Goal: Information Seeking & Learning: Learn about a topic

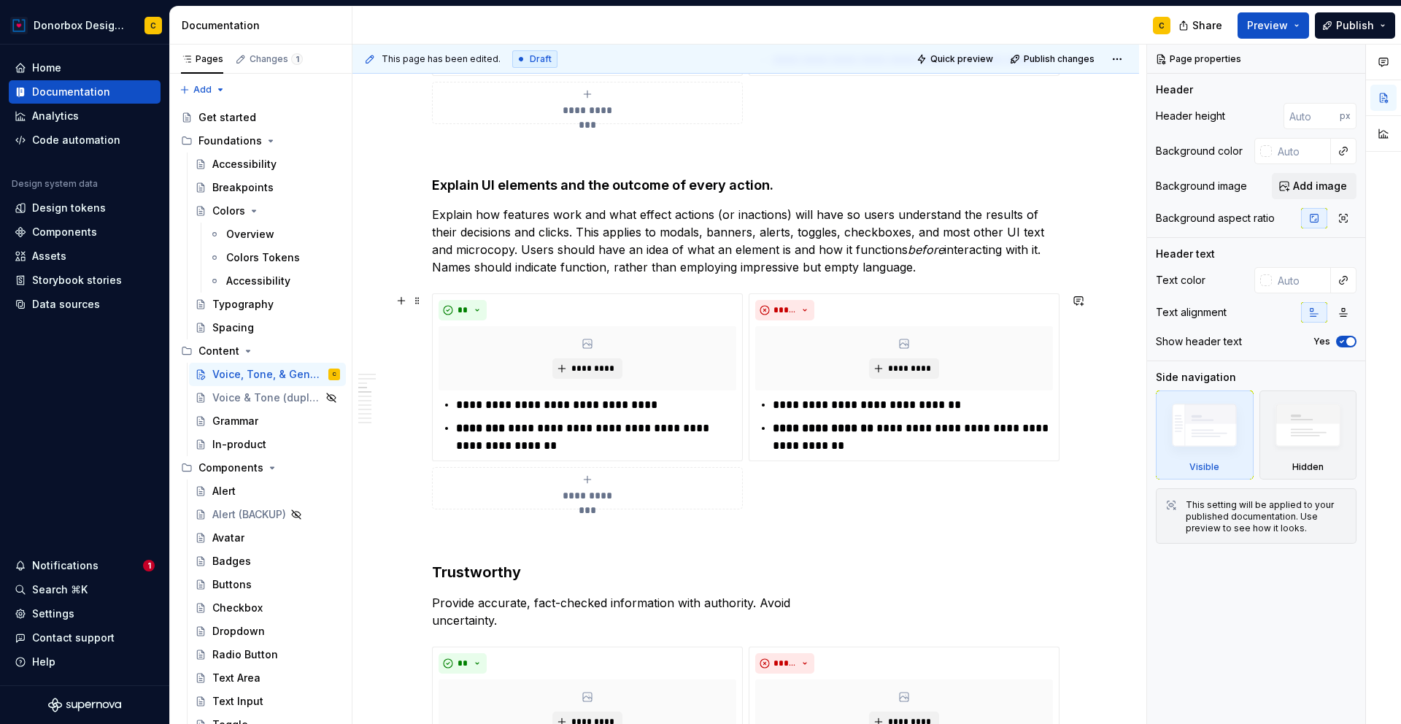
scroll to position [725, 0]
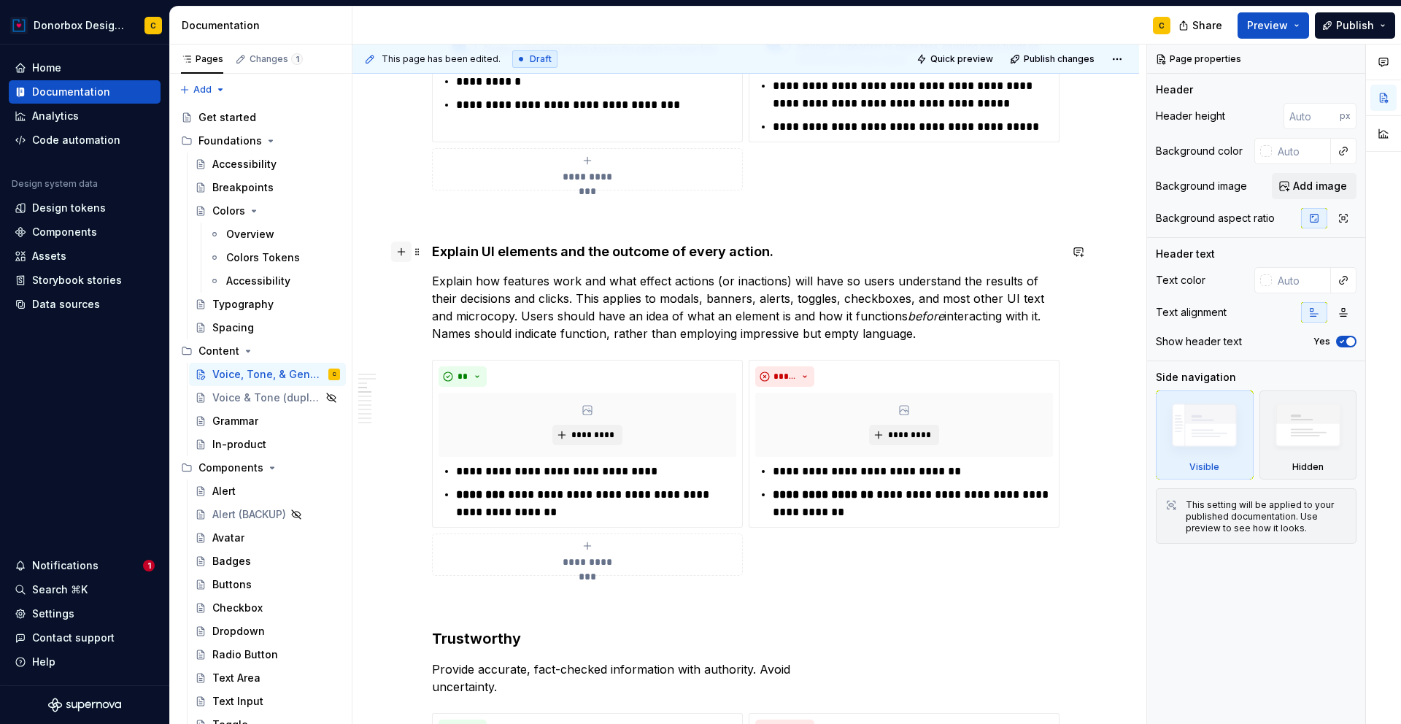
click at [400, 255] on button "button" at bounding box center [401, 252] width 20 height 20
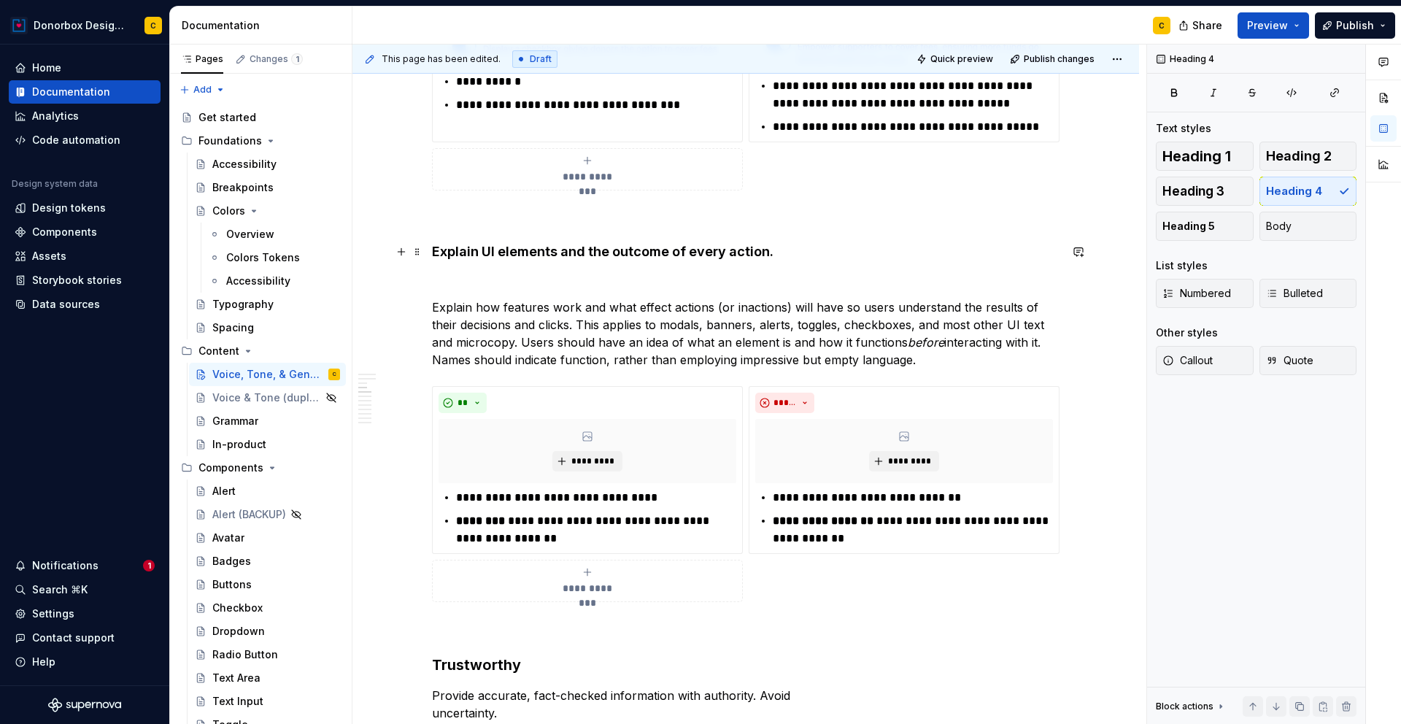
click at [908, 250] on h4 "E xplain UI elements and the outcome of every action." at bounding box center [746, 252] width 628 height 18
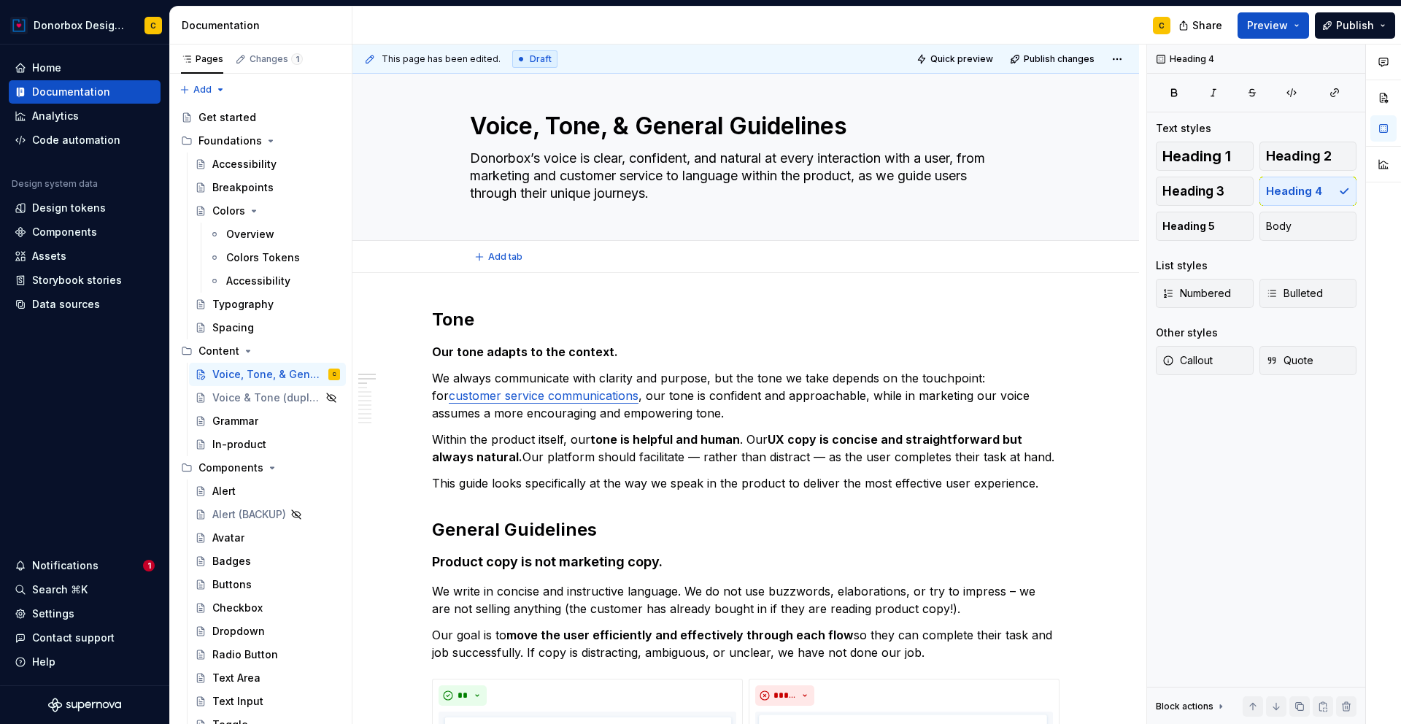
scroll to position [0, 0]
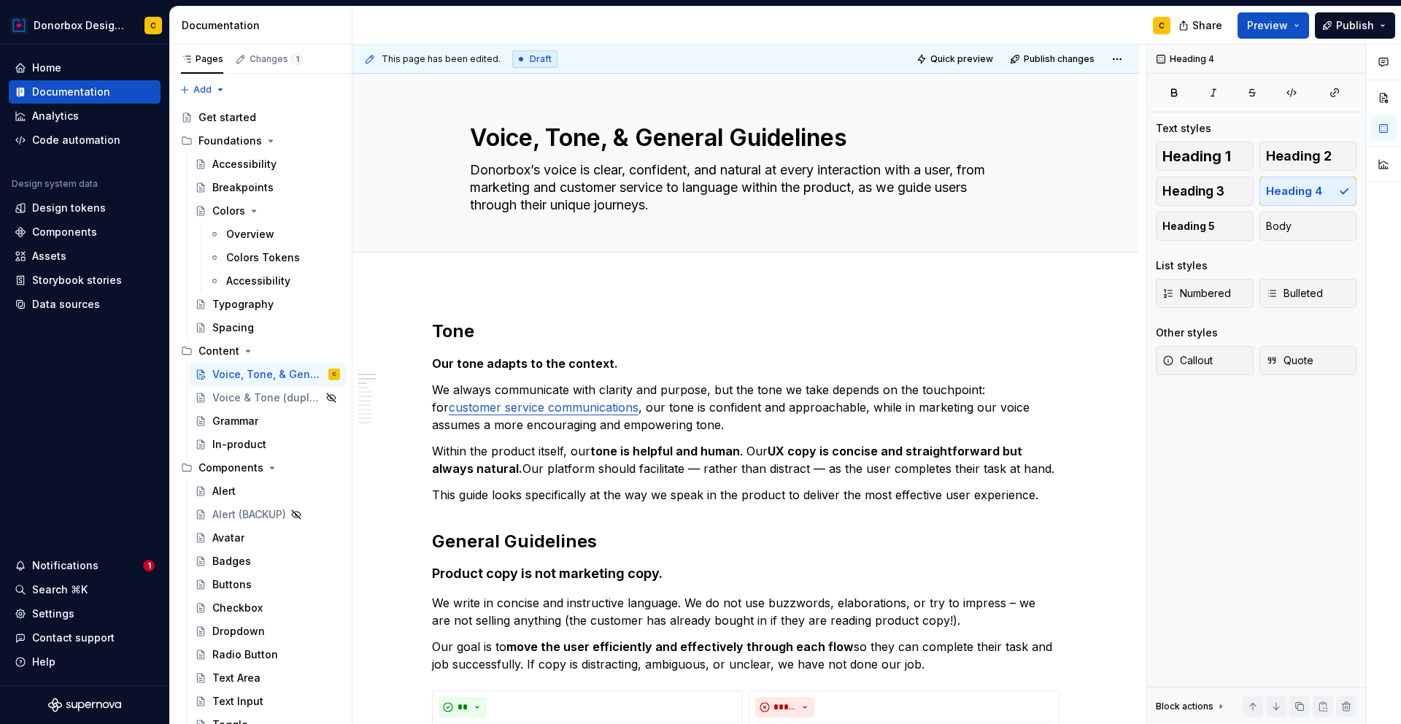
type textarea "*"
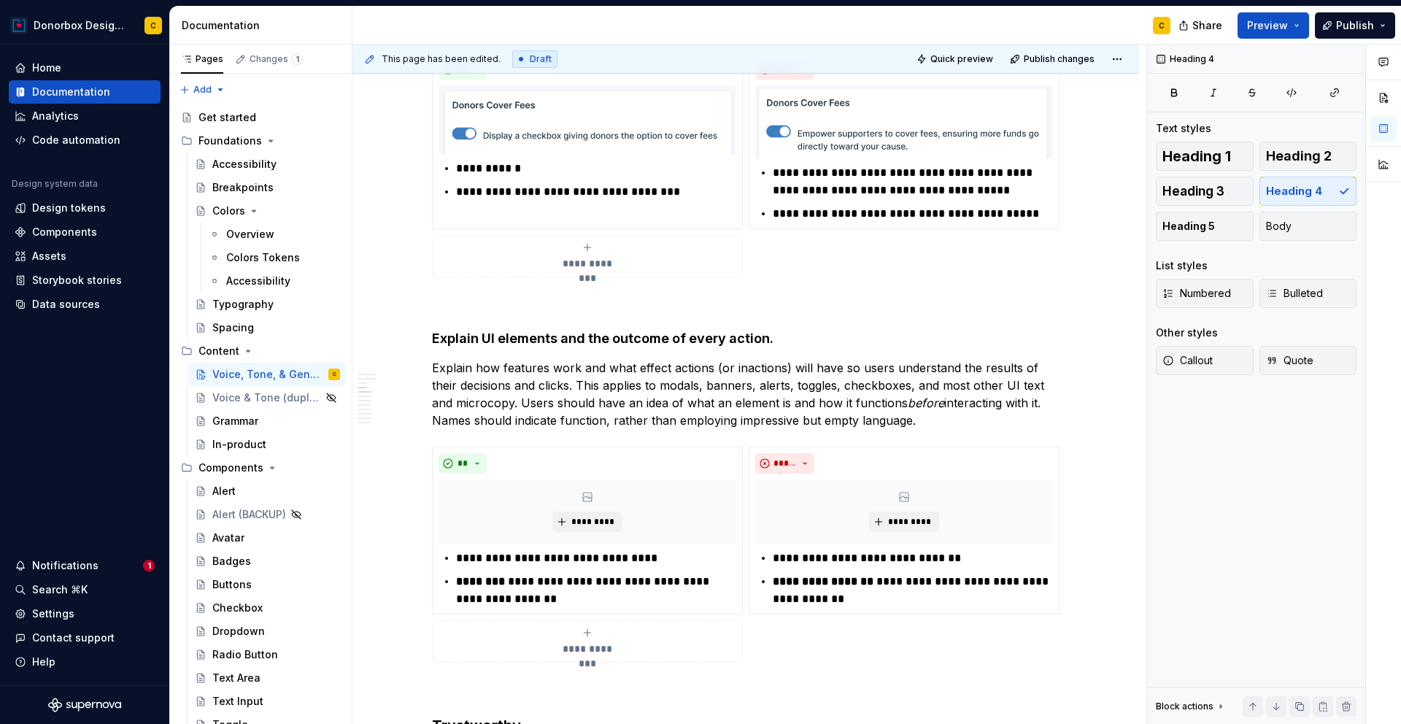
scroll to position [768, 0]
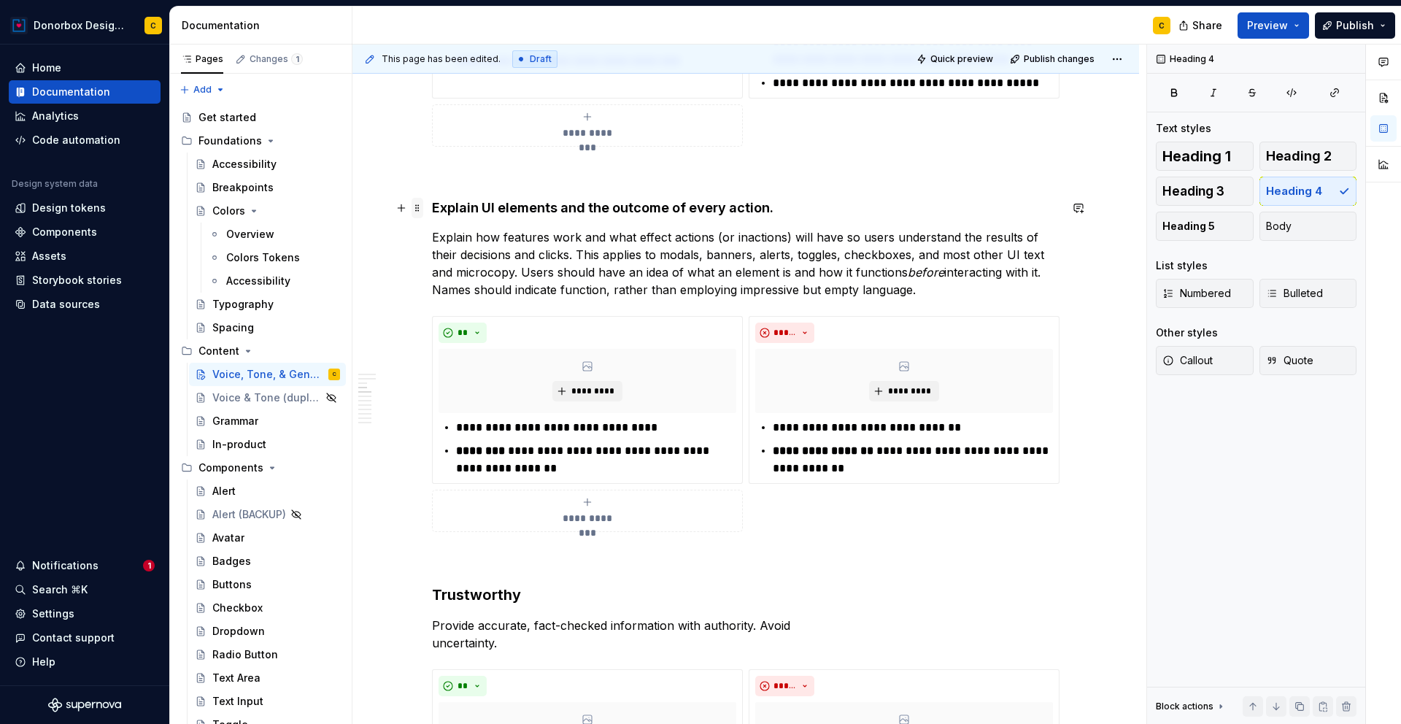
click at [417, 206] on span at bounding box center [418, 208] width 12 height 20
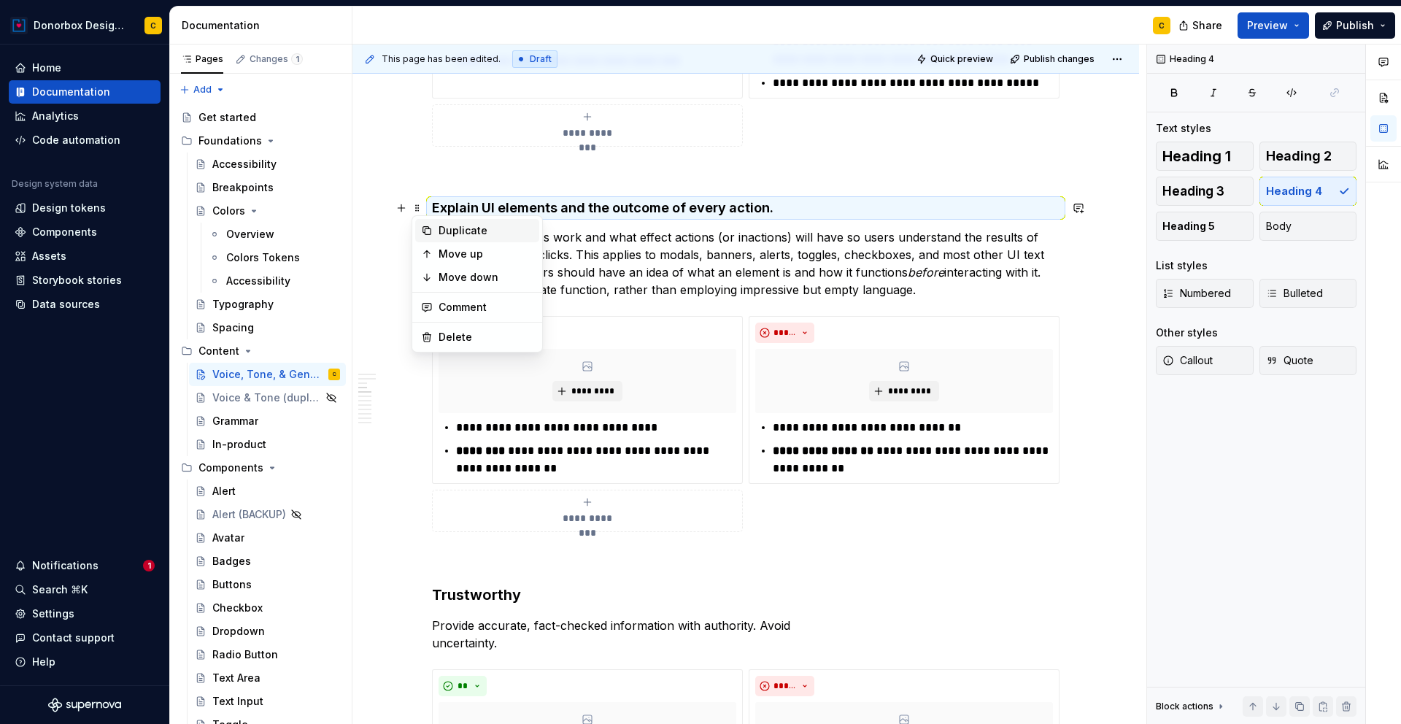
click at [437, 223] on div "Duplicate" at bounding box center [477, 230] width 124 height 23
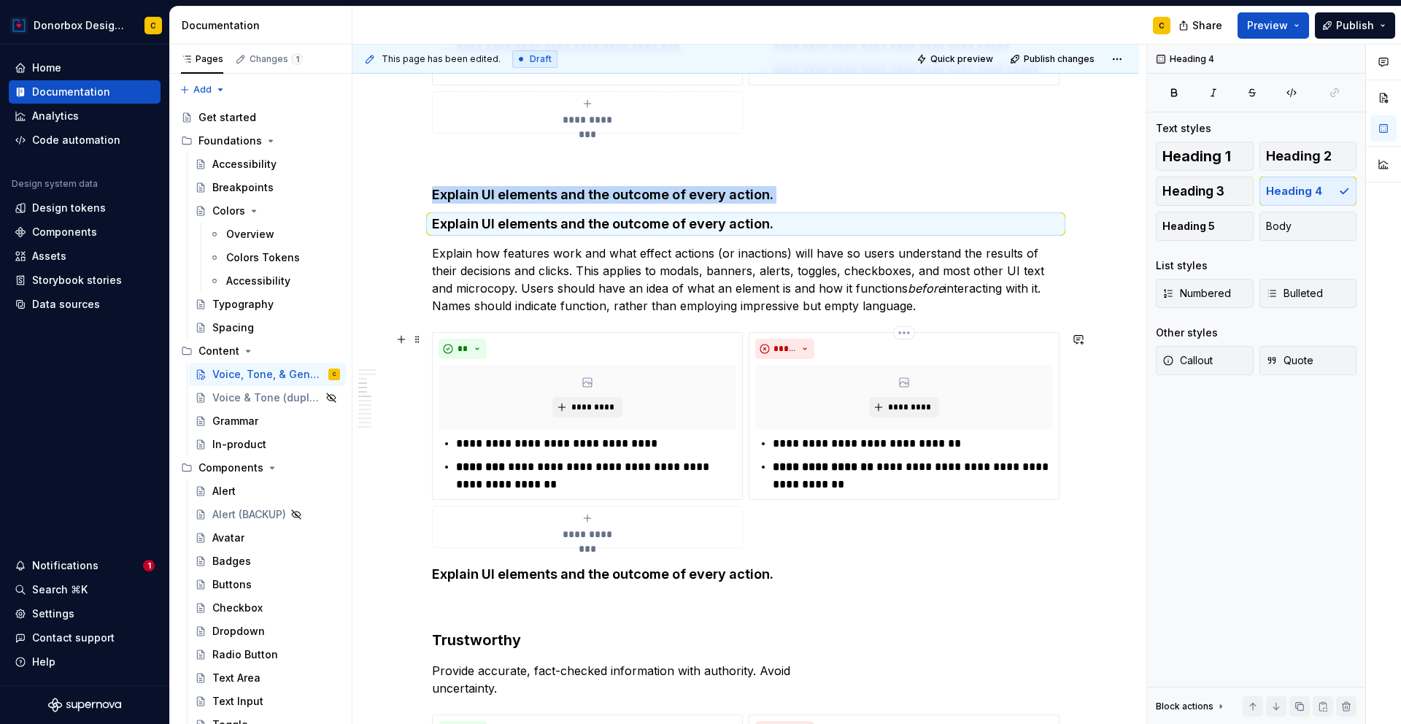
scroll to position [810, 0]
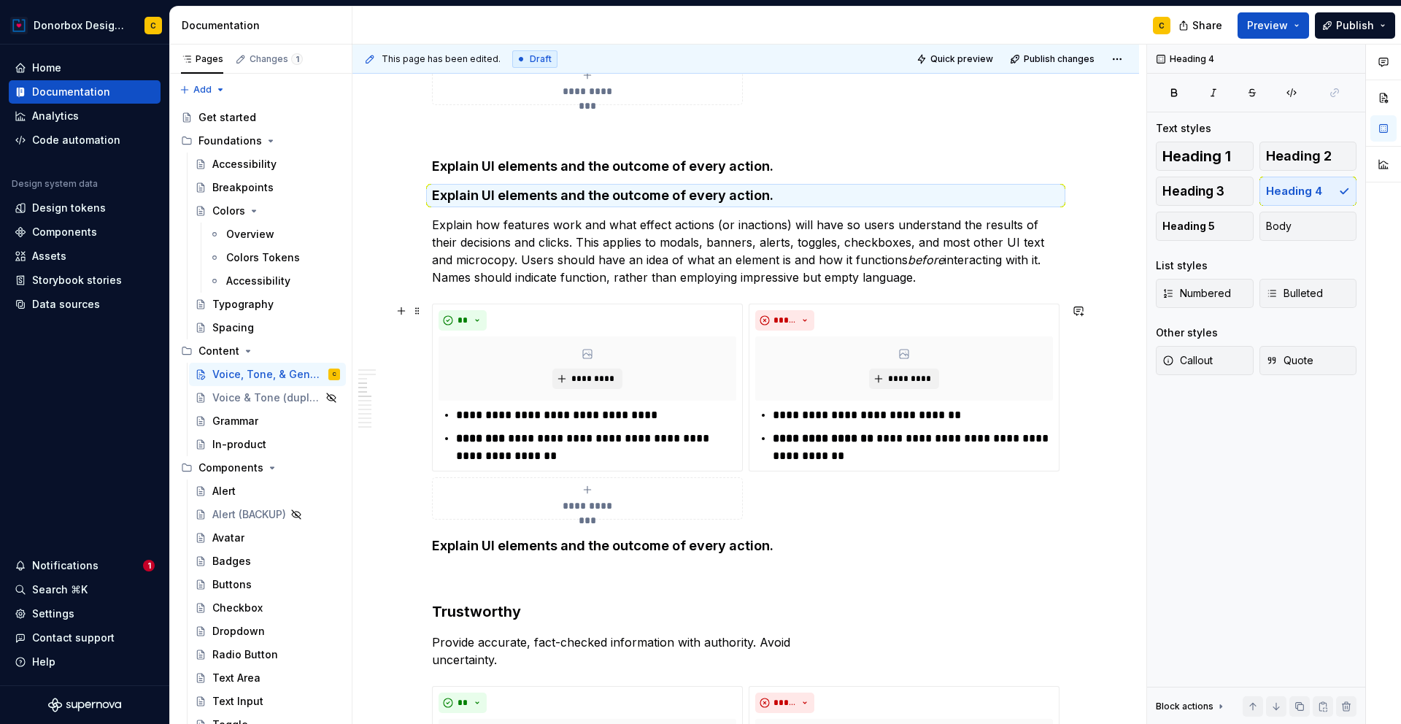
click at [785, 494] on div "**********" at bounding box center [746, 412] width 628 height 216
click at [801, 542] on h4 "Explain UI elements and the outcome of every action." at bounding box center [746, 546] width 628 height 18
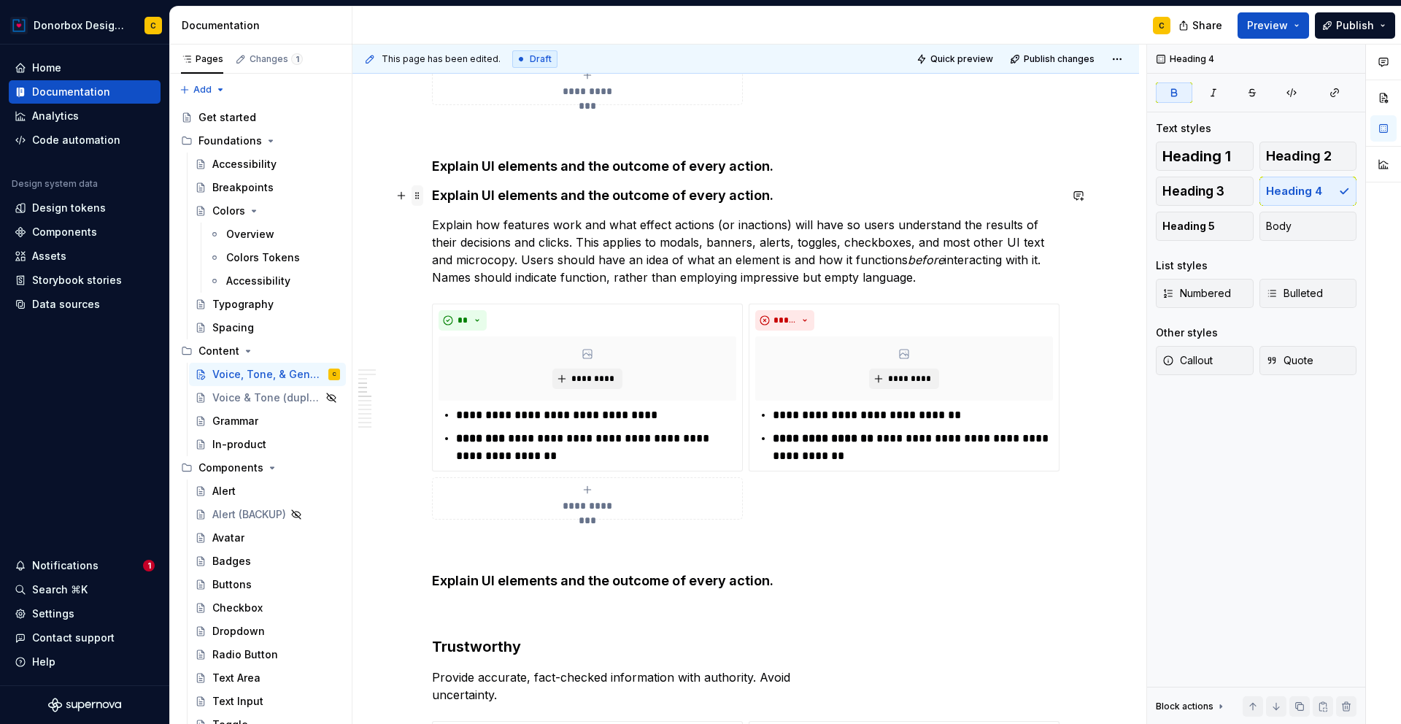
click at [423, 200] on span at bounding box center [418, 195] width 12 height 20
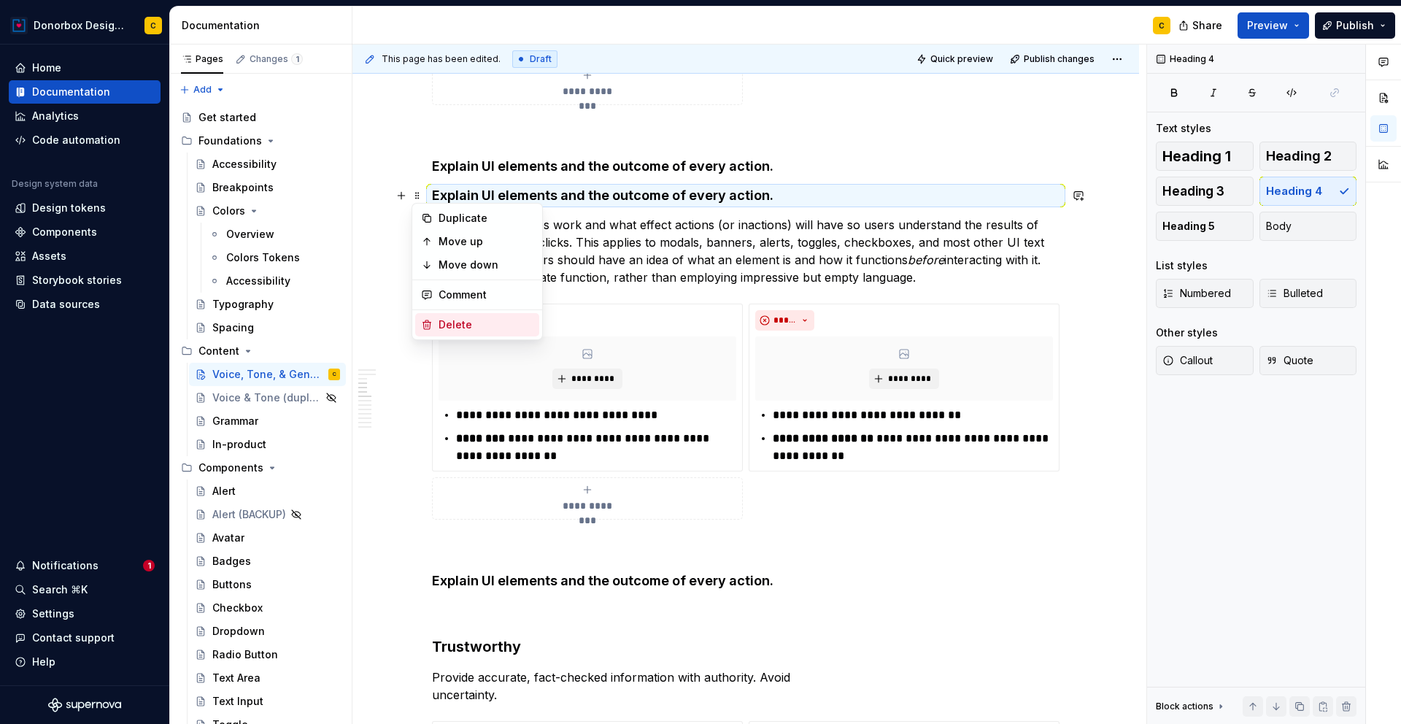
click at [466, 318] on div "Delete" at bounding box center [486, 324] width 95 height 15
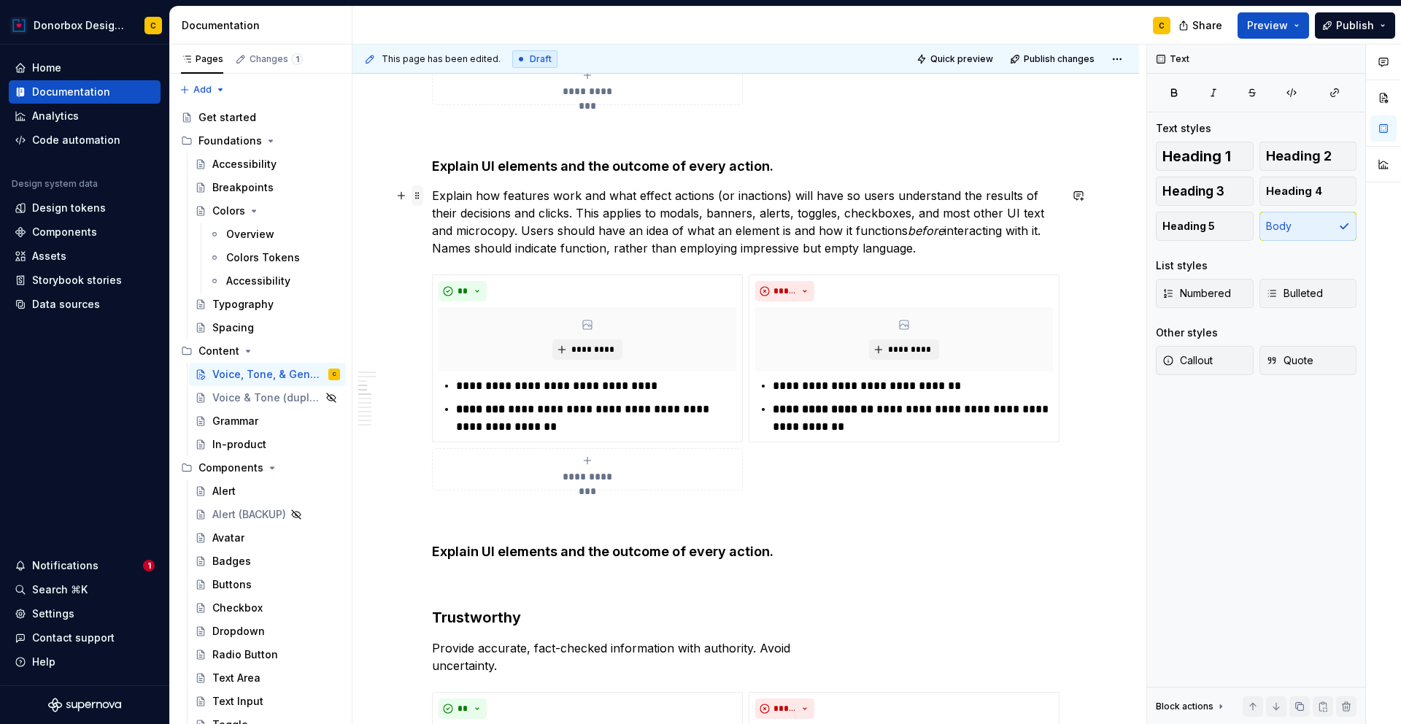
click at [418, 195] on span at bounding box center [418, 195] width 12 height 20
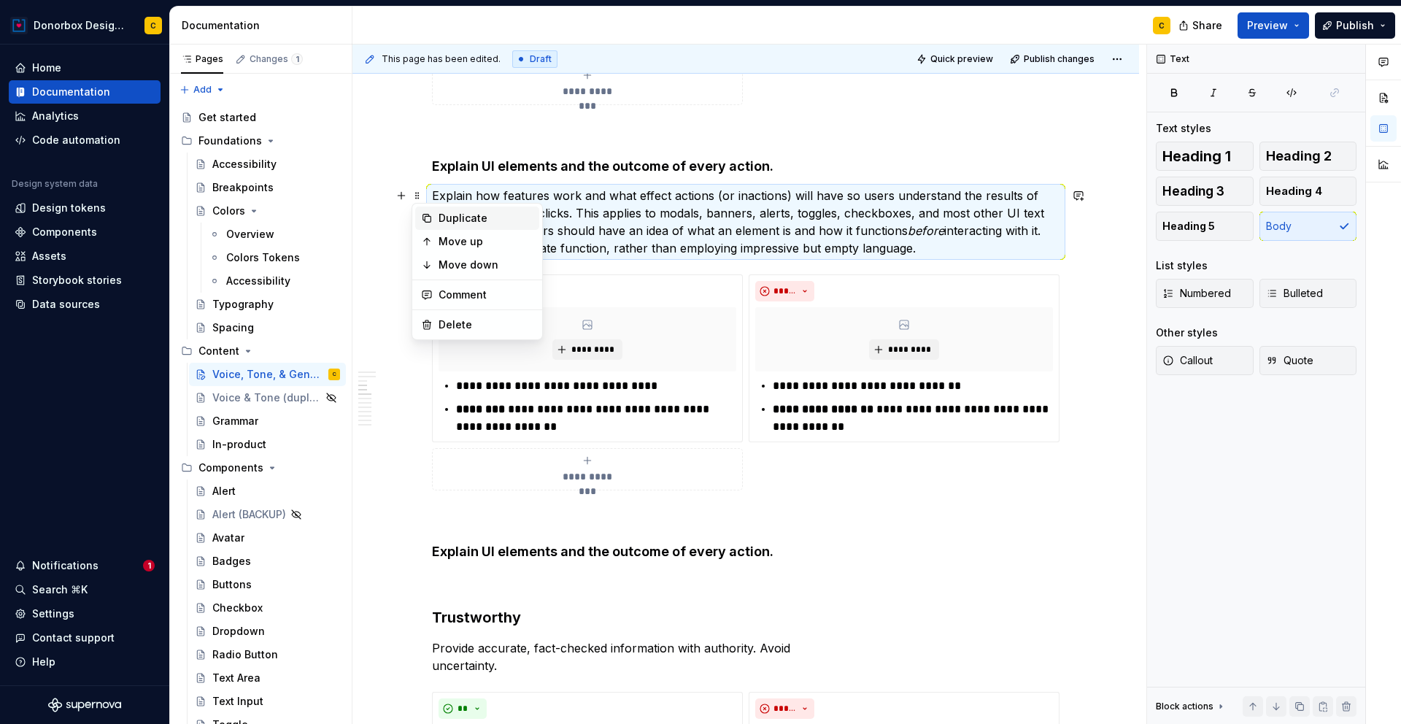
click at [439, 223] on div "Duplicate" at bounding box center [486, 218] width 95 height 15
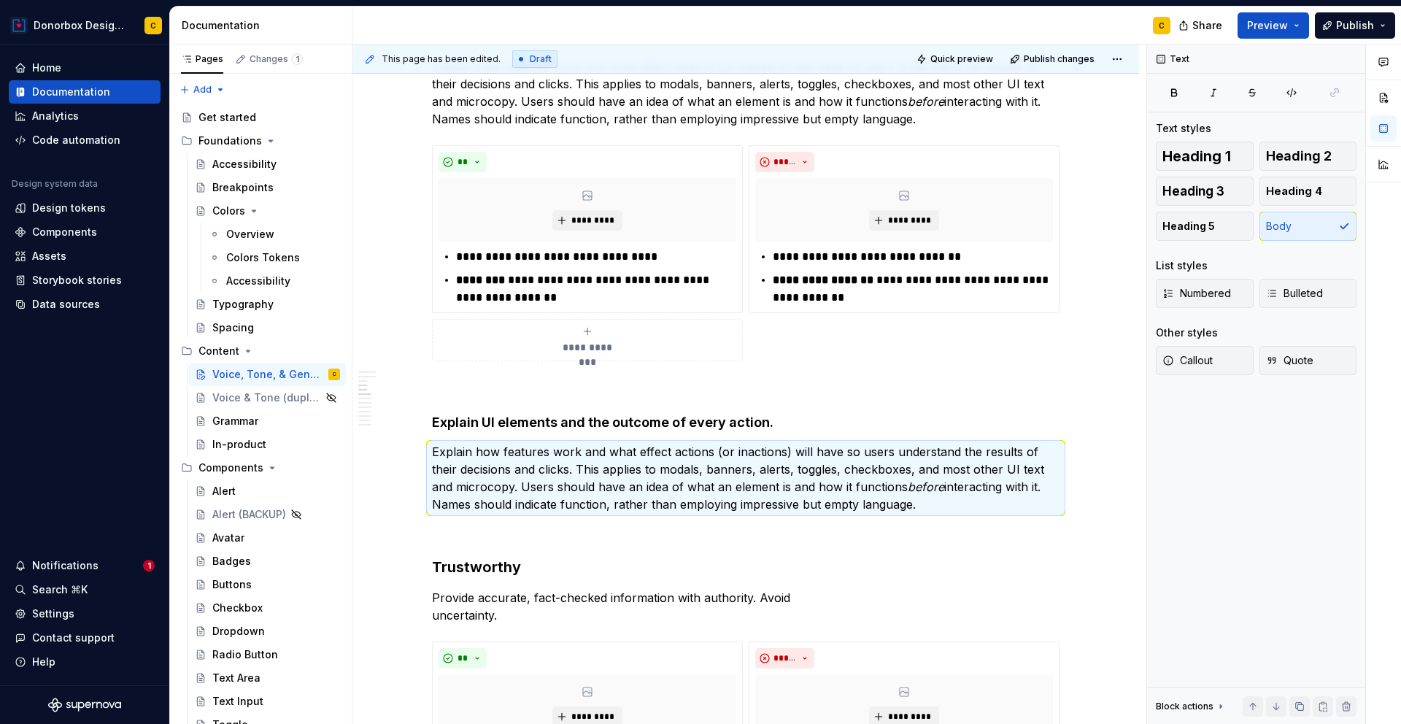
scroll to position [940, 0]
click at [420, 153] on span at bounding box center [418, 152] width 12 height 20
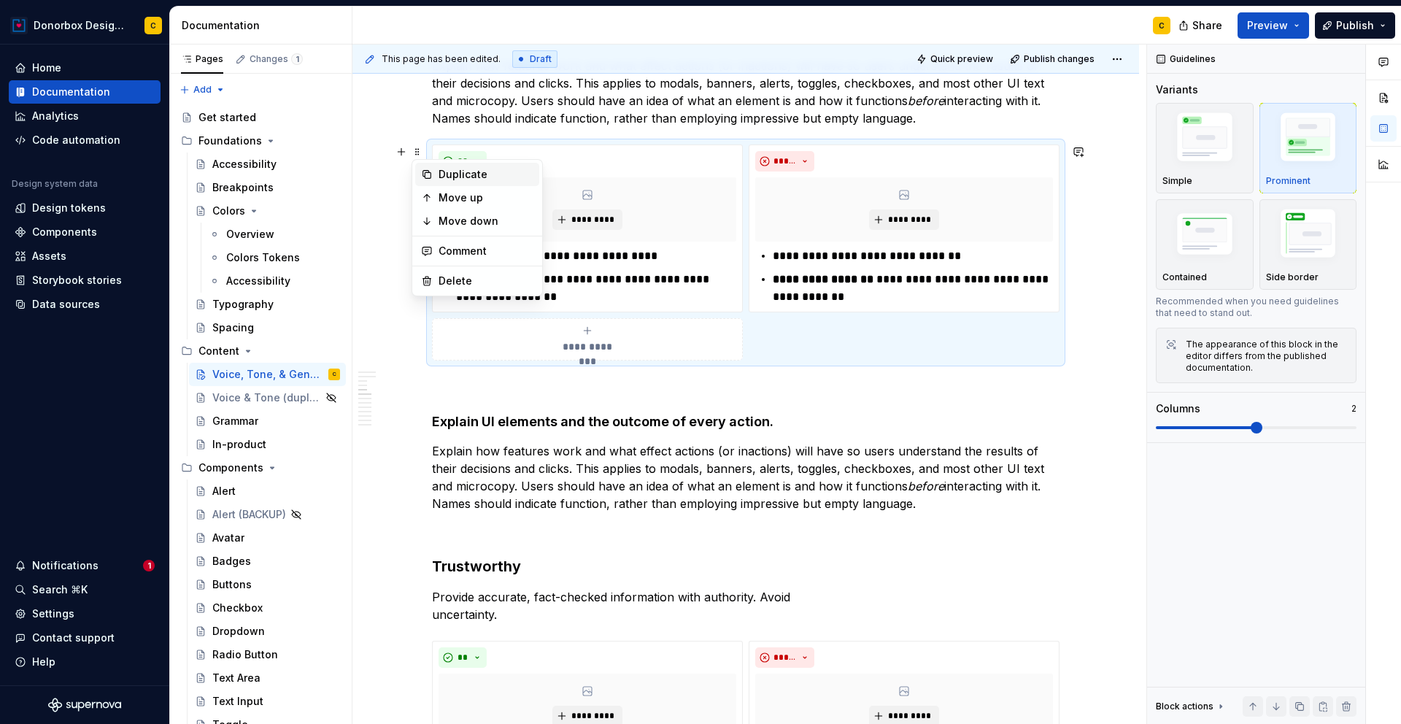
click at [457, 167] on div "Duplicate" at bounding box center [486, 174] width 95 height 15
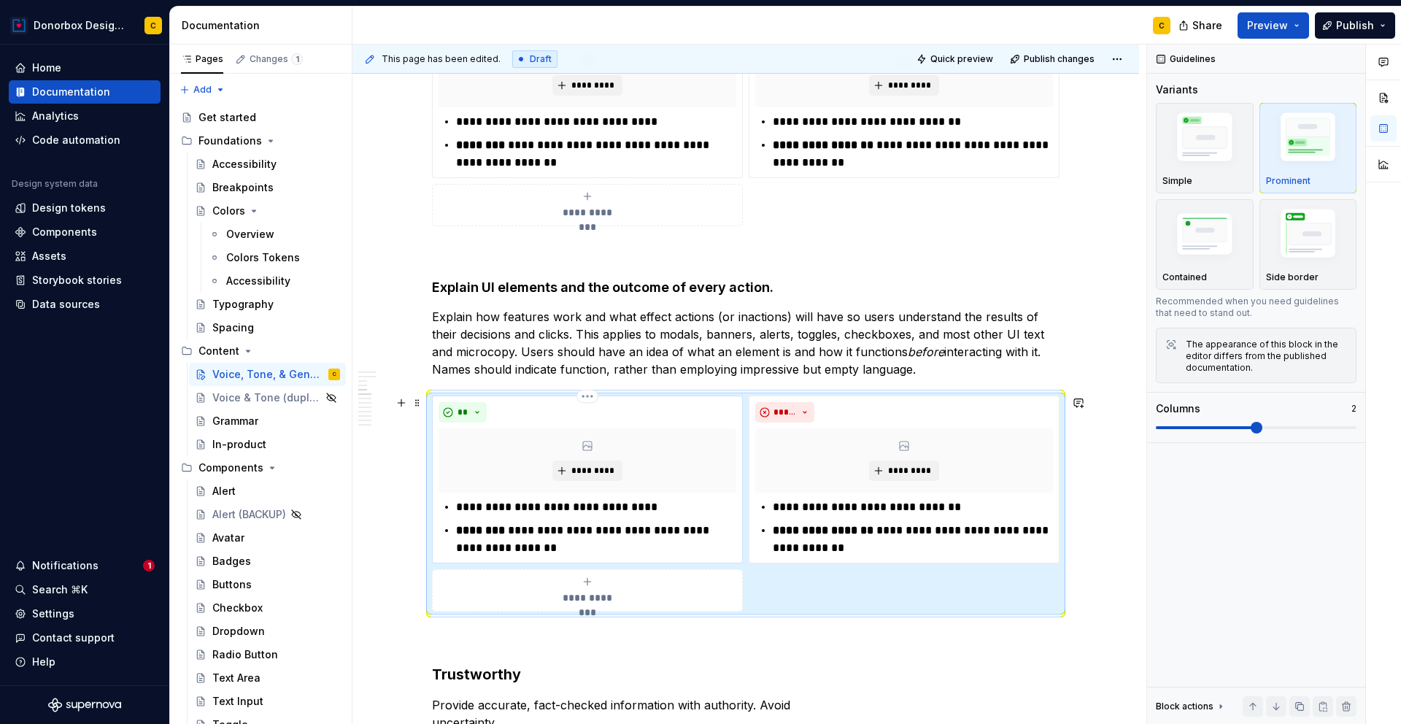
scroll to position [1071, 0]
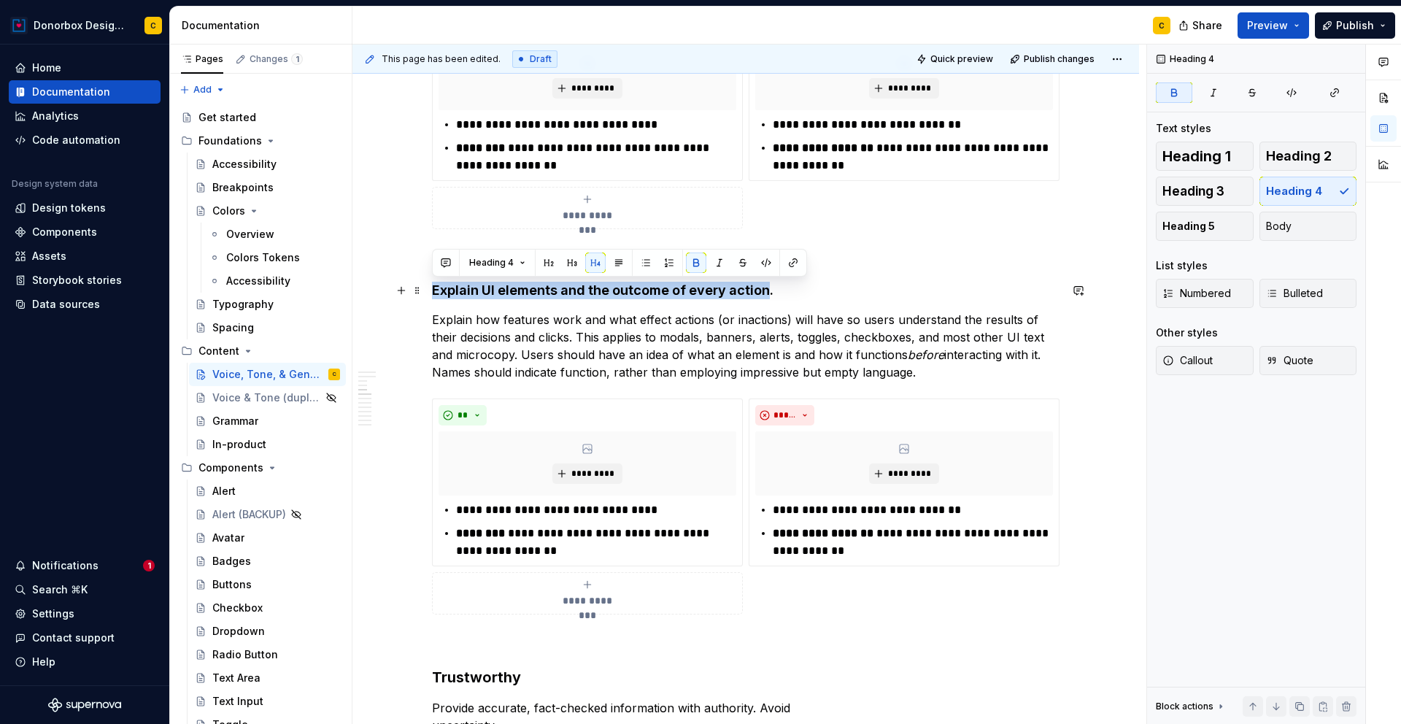
drag, startPoint x: 433, startPoint y: 290, endPoint x: 766, endPoint y: 290, distance: 332.0
click at [766, 290] on strong "Explain UI elements and the outcome of every action." at bounding box center [603, 289] width 342 height 15
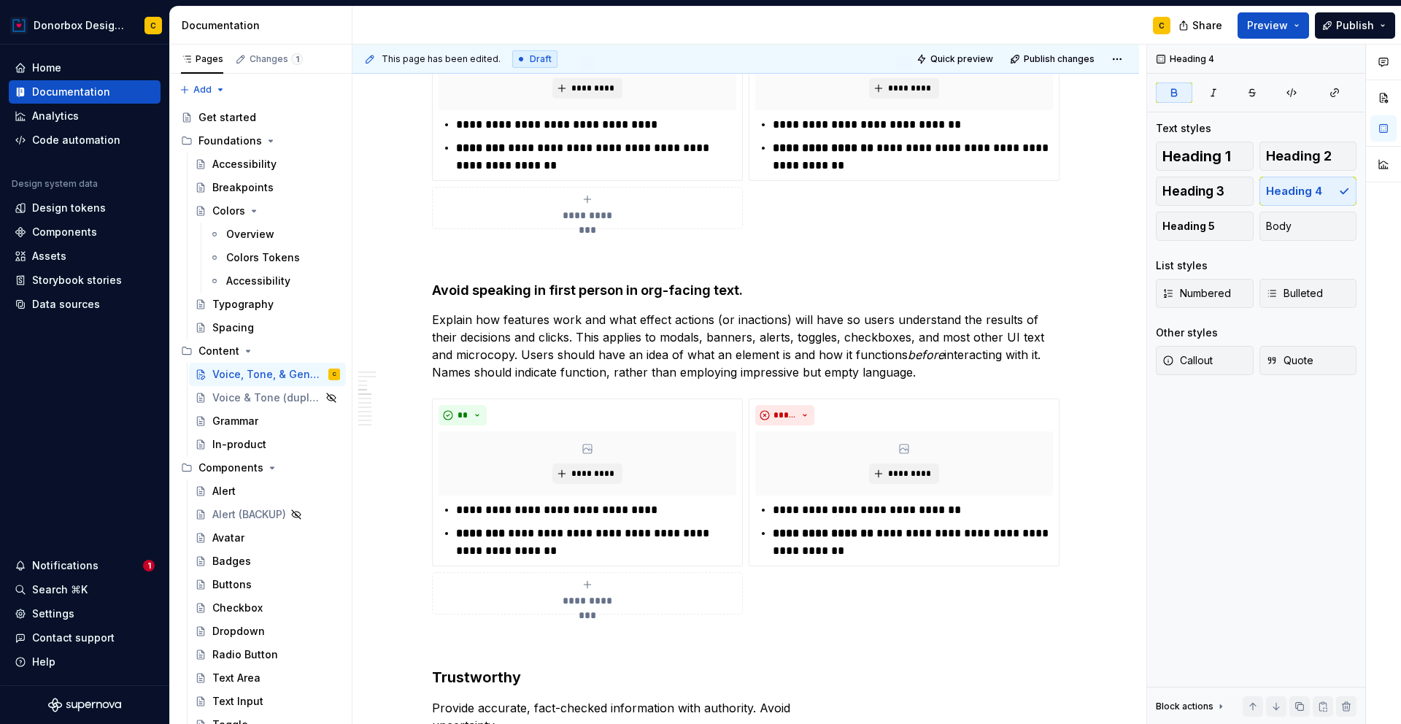
click at [553, 347] on p "Explain how features work and what effect actions (or inactions) will have so u…" at bounding box center [746, 346] width 628 height 70
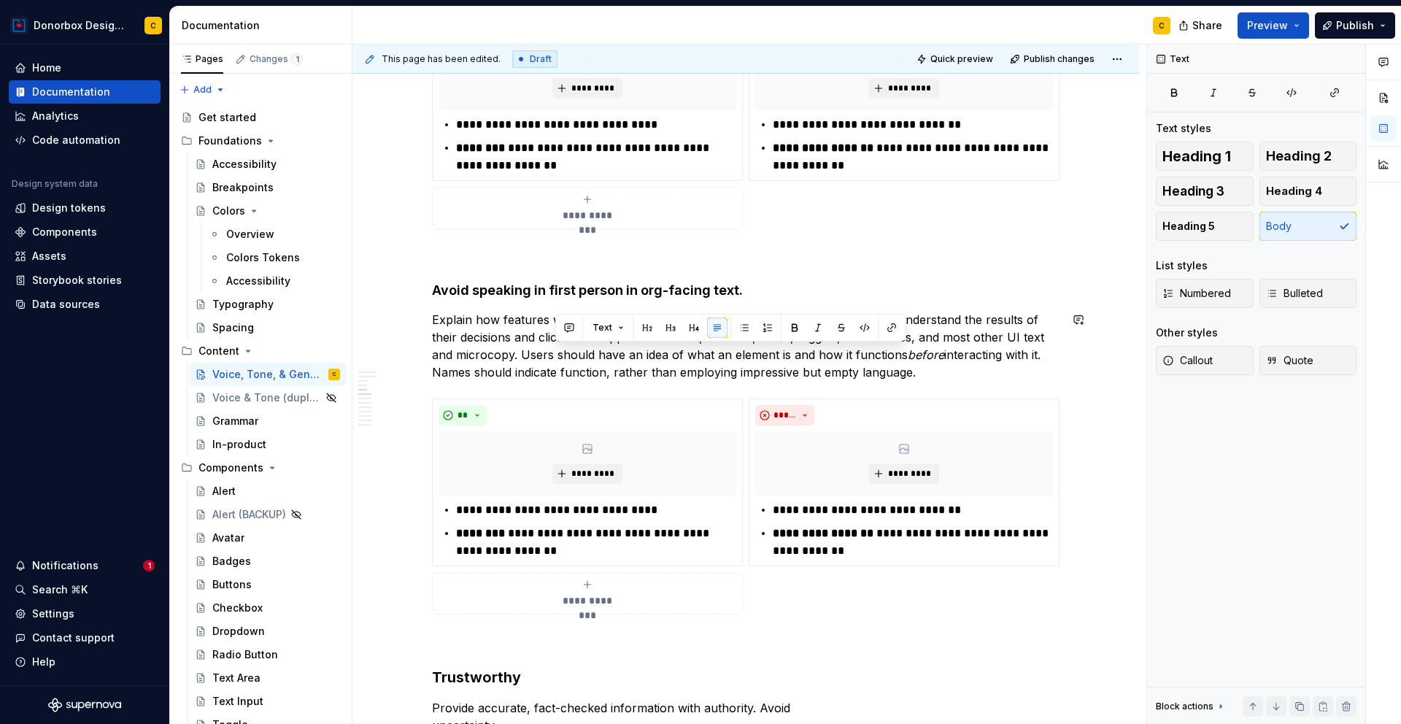
click at [528, 333] on p "Explain how features work and what effect actions (or inactions) will have so u…" at bounding box center [746, 346] width 628 height 70
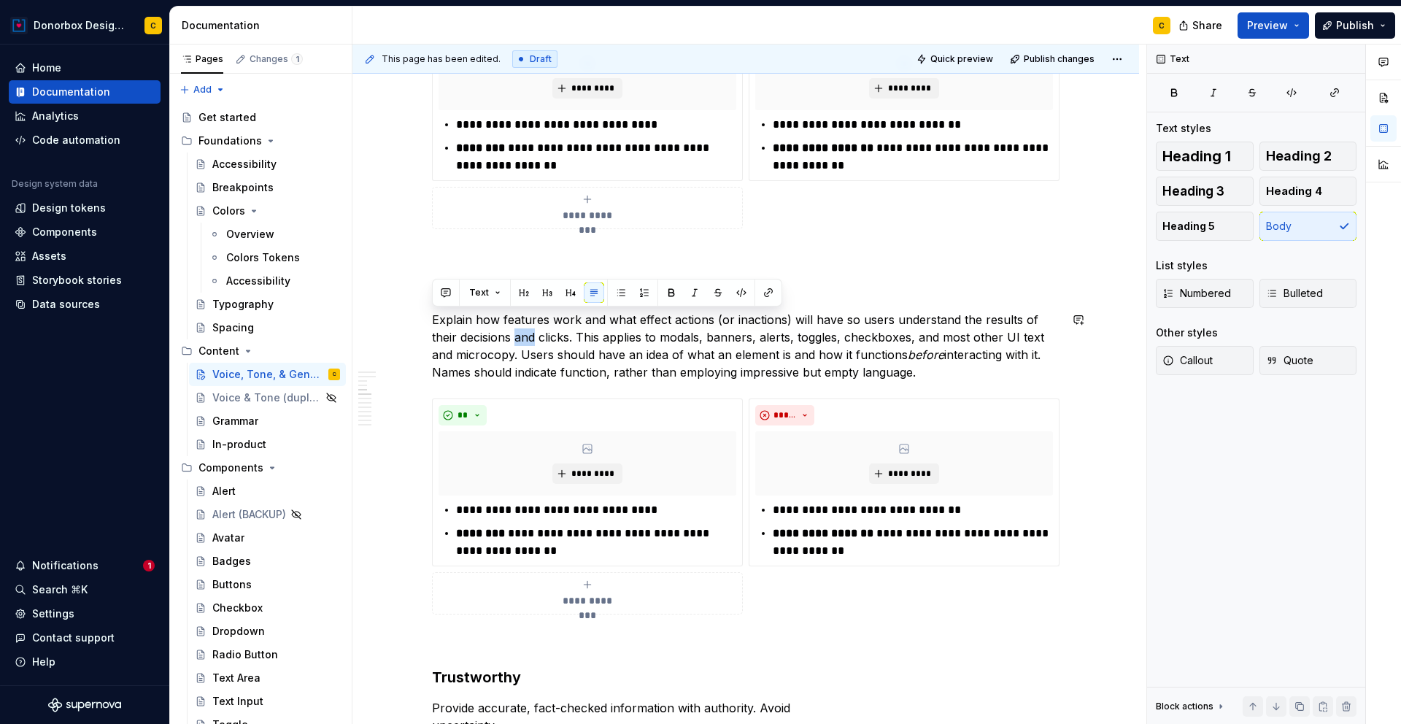
click at [528, 333] on p "Explain how features work and what effect actions (or inactions) will have so u…" at bounding box center [746, 346] width 628 height 70
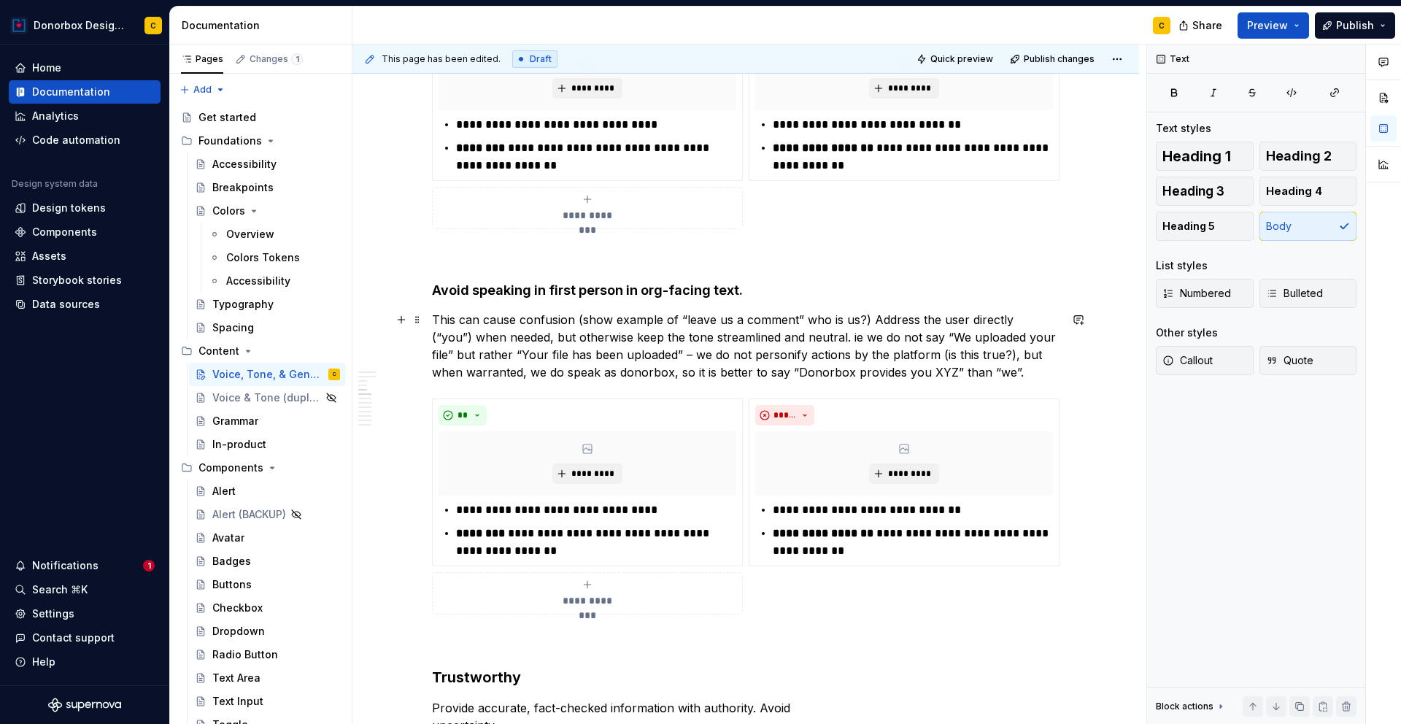
click at [436, 317] on p "This can cause confusion (show example of “leave us a comment” who is us?) Addr…" at bounding box center [746, 346] width 628 height 70
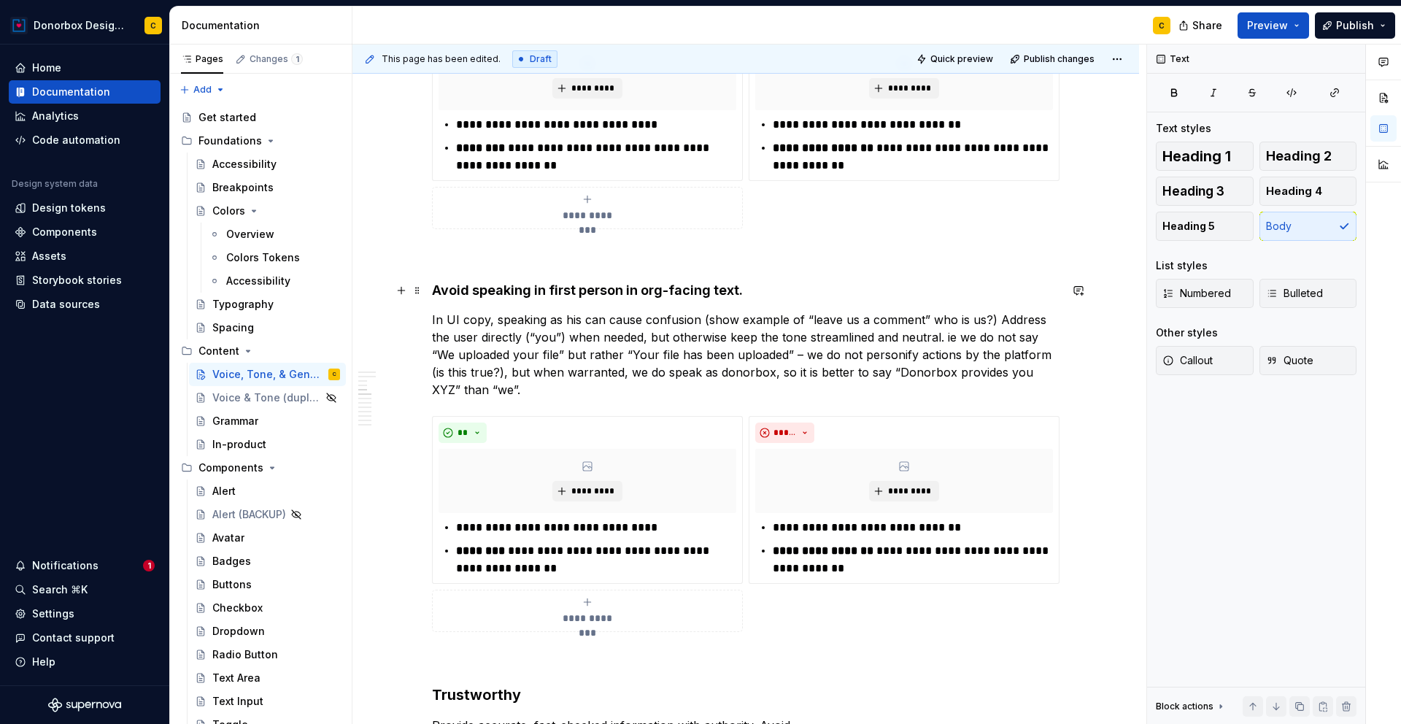
click at [489, 288] on strong "Avoid speaking in first person in org-facing text." at bounding box center [587, 289] width 311 height 15
click at [544, 315] on p "In UI copy, speaking as his can cause confusion (show example of “leave us a co…" at bounding box center [746, 355] width 628 height 88
click at [516, 316] on p "In UI copy, speaking as his can cause confusion (show example of “leave us a co…" at bounding box center [746, 355] width 628 height 88
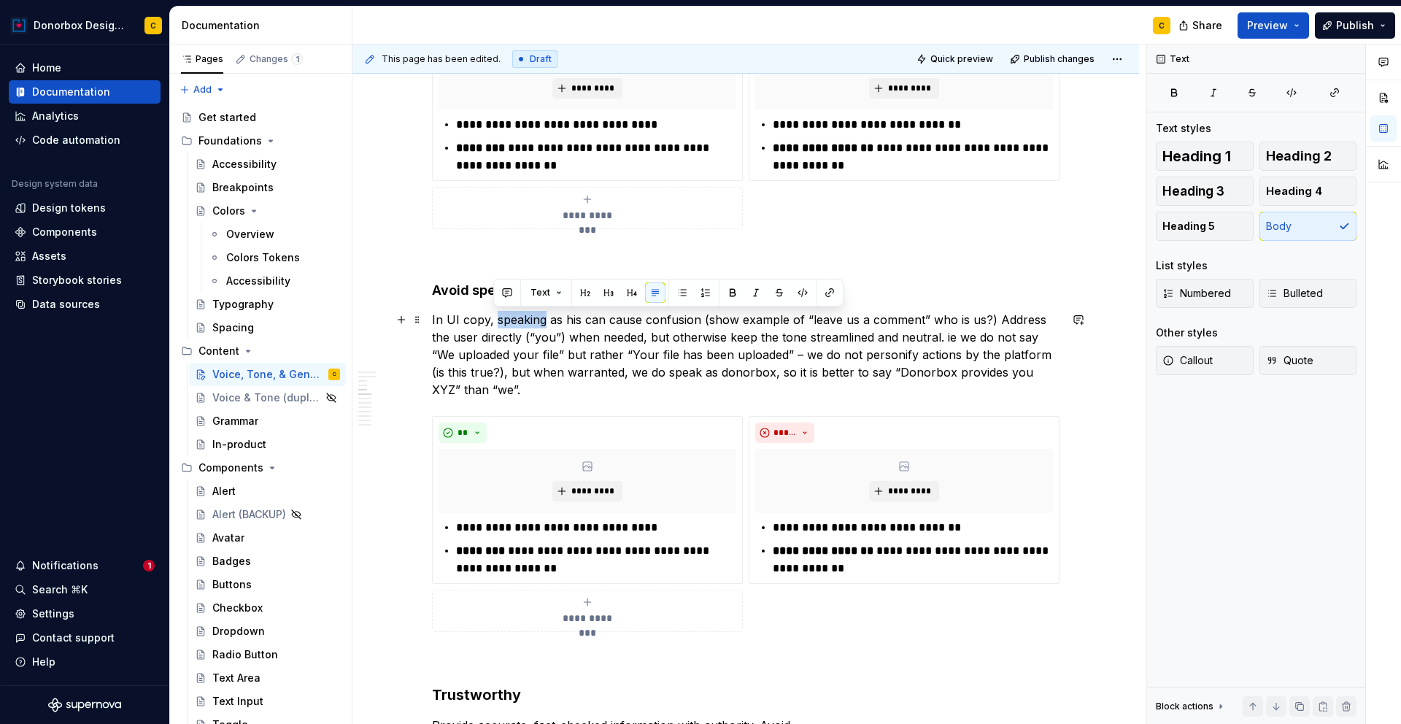
click at [516, 316] on p "In UI copy, speaking as his can cause confusion (show example of “leave us a co…" at bounding box center [746, 355] width 628 height 88
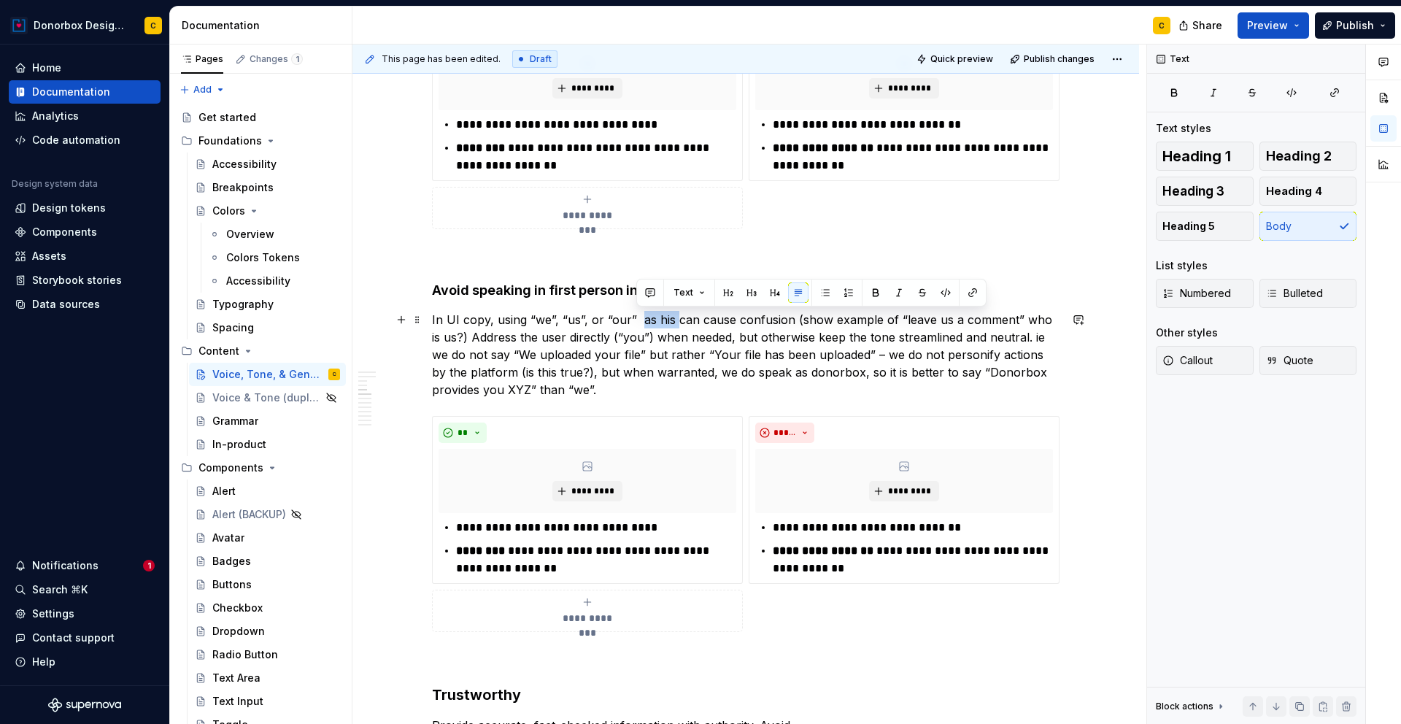
drag, startPoint x: 639, startPoint y: 319, endPoint x: 673, endPoint y: 317, distance: 34.3
click at [673, 317] on p "In UI copy, using “we”, “us”, or “our” as his can cause confusion (show example…" at bounding box center [746, 355] width 628 height 88
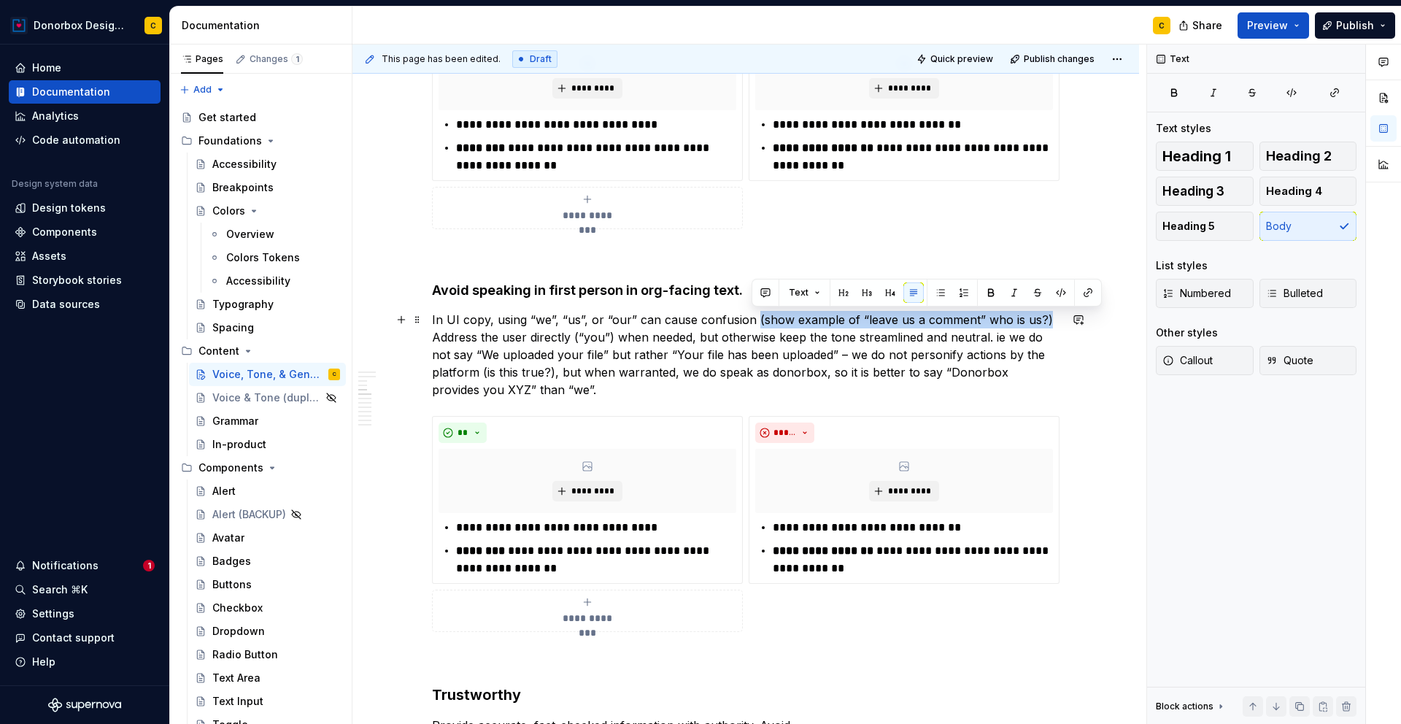
drag, startPoint x: 752, startPoint y: 320, endPoint x: 1038, endPoint y: 317, distance: 286.8
click at [1038, 317] on p "In UI copy, using “we”, “us”, or “our” can cause confusion (show example of “le…" at bounding box center [746, 355] width 628 height 88
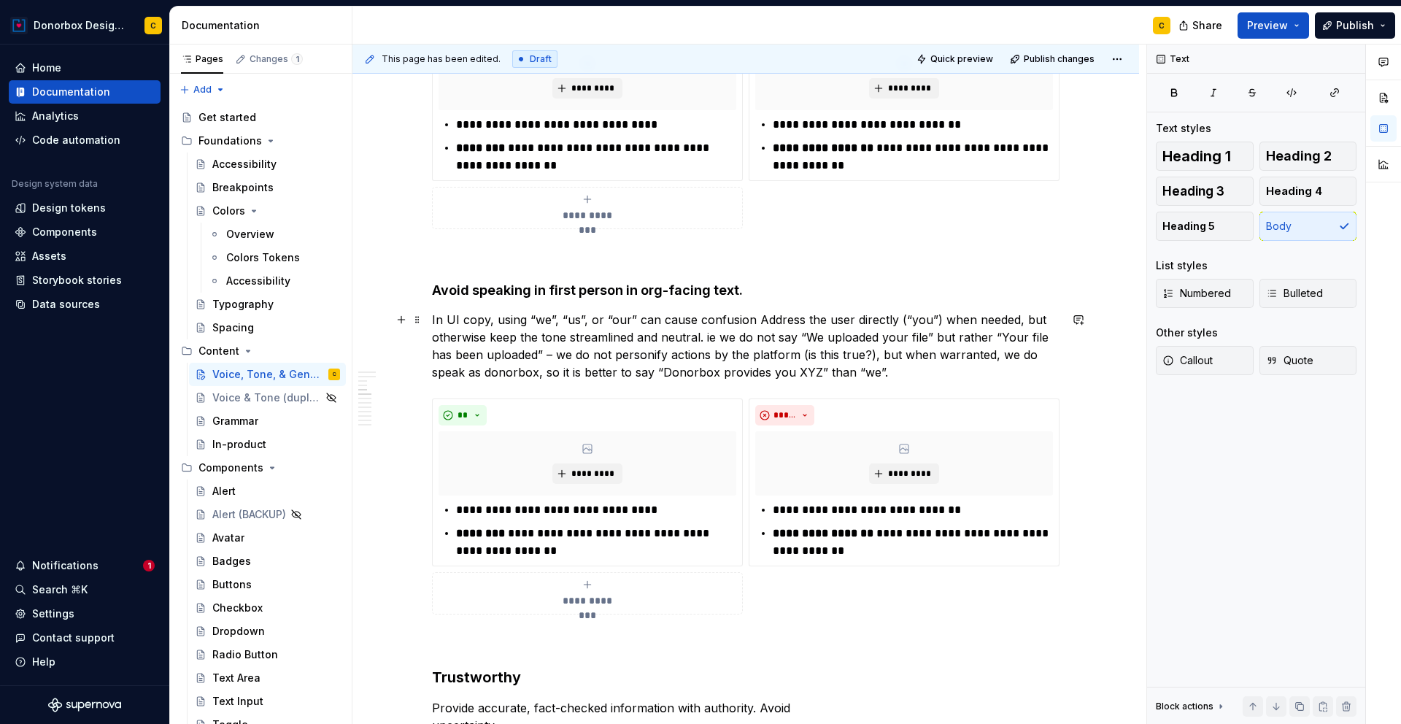
click at [752, 323] on p "In UI copy, using “we”, “us”, or “our” can cause confusion Address the user dir…" at bounding box center [746, 346] width 628 height 70
click at [703, 333] on p "In UI copy, using “we”, “us”, or “our” can cause confusion. Address the user di…" at bounding box center [746, 346] width 628 height 70
click at [703, 335] on p "In UI copy, using “we”, “us”, or “our” can cause confusion. Address the user di…" at bounding box center [746, 346] width 628 height 70
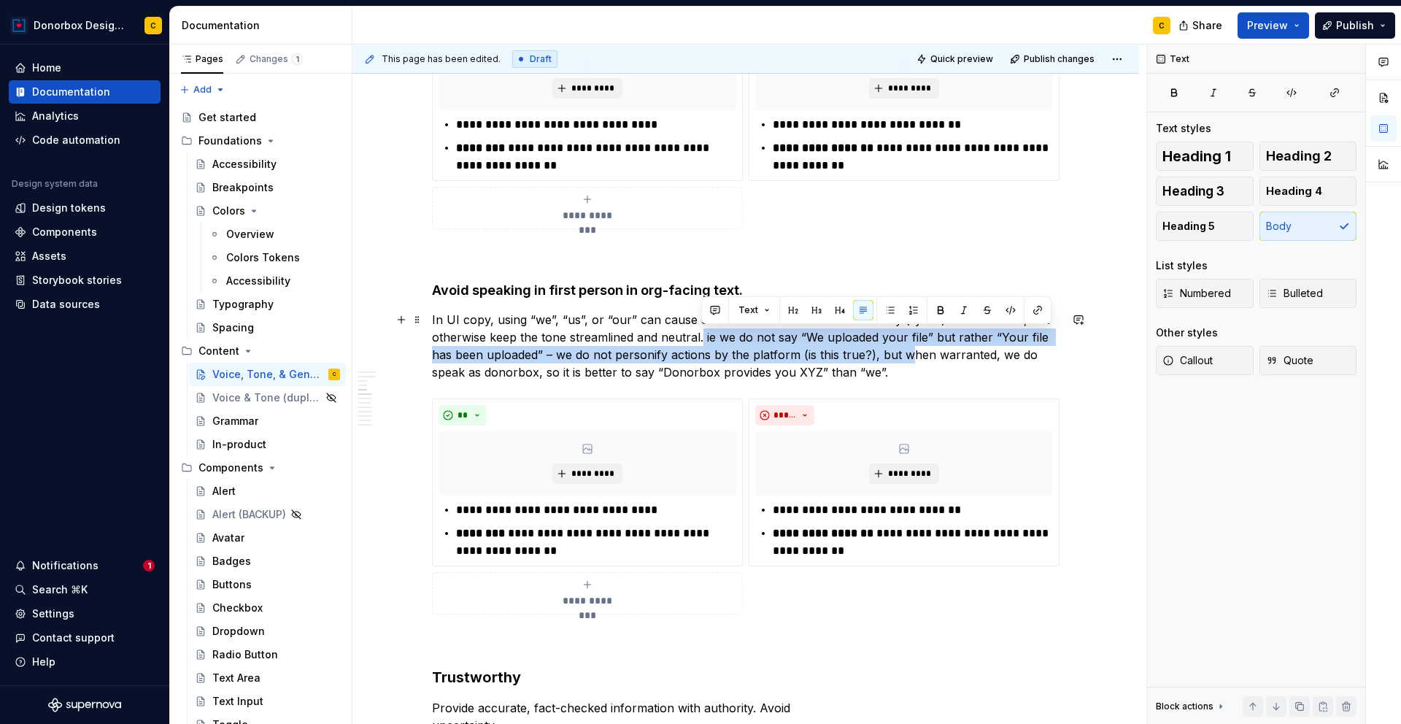
drag, startPoint x: 702, startPoint y: 336, endPoint x: 908, endPoint y: 353, distance: 206.5
click at [908, 353] on p "In UI copy, using “we”, “us”, or “our” can cause confusion. Address the user di…" at bounding box center [746, 346] width 628 height 70
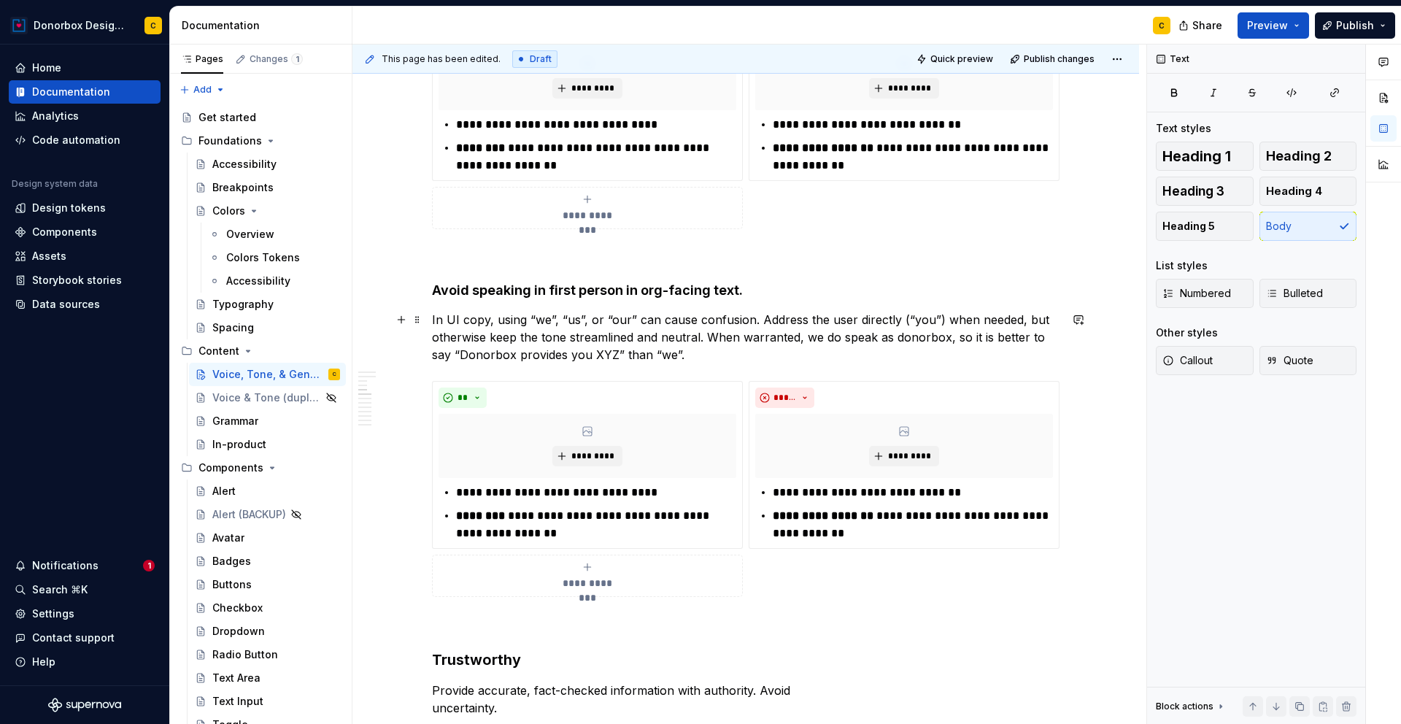
click at [898, 341] on p "In UI copy, using “we”, “us”, or “our” can cause confusion. Address the user di…" at bounding box center [746, 337] width 628 height 53
drag, startPoint x: 952, startPoint y: 336, endPoint x: 1051, endPoint y: 343, distance: 98.8
click at [1051, 343] on p "In UI copy, using “we”, “us”, or “our” can cause confusion. Address the user di…" at bounding box center [746, 337] width 628 height 53
click at [663, 351] on p "In UI copy, using “we”, “us”, or “our” can cause confusion. Address the user di…" at bounding box center [746, 337] width 628 height 53
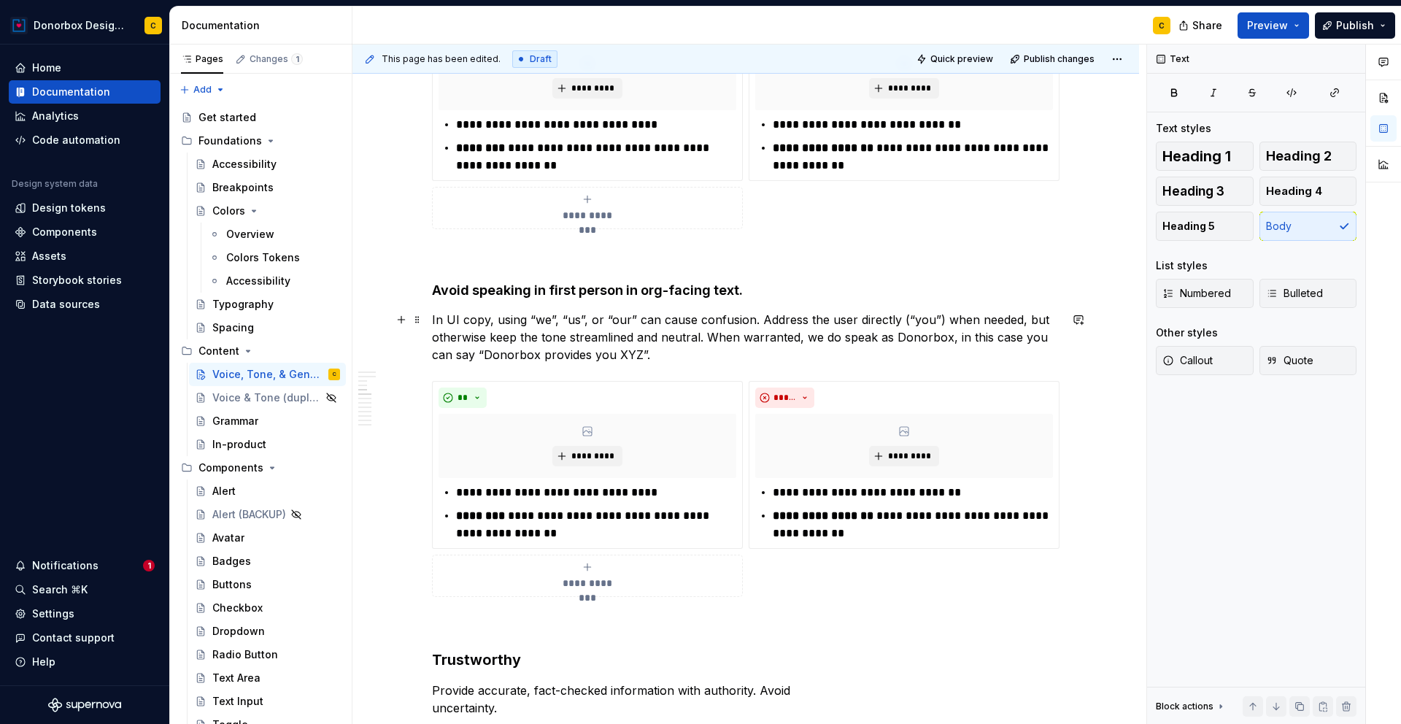
click at [745, 321] on p "In UI copy, using “we”, “us”, or “our” can cause confusion. Address the user di…" at bounding box center [746, 337] width 628 height 53
type textarea "*"
